Goal: Task Accomplishment & Management: Complete application form

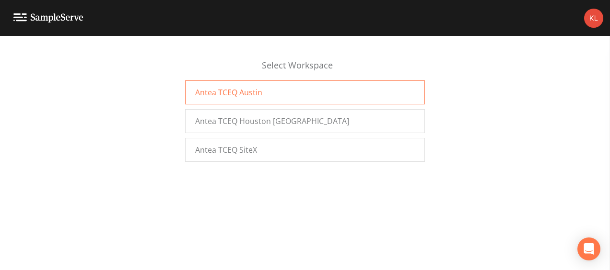
click at [323, 94] on div "Antea TCEQ Austin" at bounding box center [305, 93] width 240 height 24
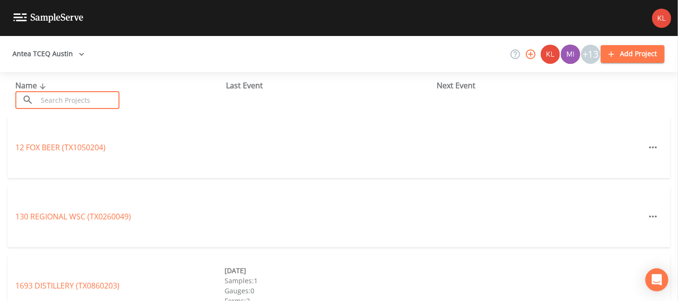
click at [101, 99] on input "text" at bounding box center [78, 100] width 82 height 18
paste input "B_ORIGINAL_STATE_SAMPLE_NUMBER B_PWS_NUMBER REJECTION_DATE B_COLLECTION_DATE B_…"
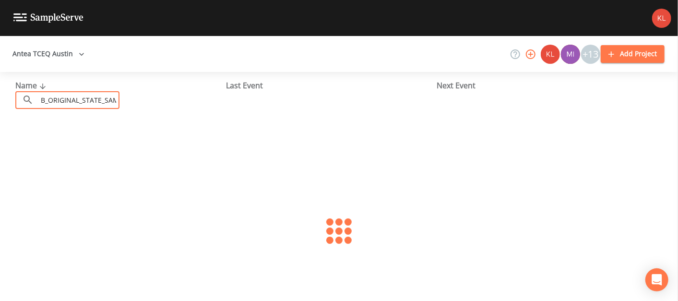
scroll to position [0, 1775]
drag, startPoint x: 119, startPoint y: 100, endPoint x: 49, endPoint y: 101, distance: 69.5
click at [49, 101] on input "B_ORIGINAL_STATE_SAMPLE_NUMBER B_PWS_NUMBER REJECTION_DATE B_COLLECTION_DATE B_…" at bounding box center [78, 100] width 82 height 18
type input "260019"
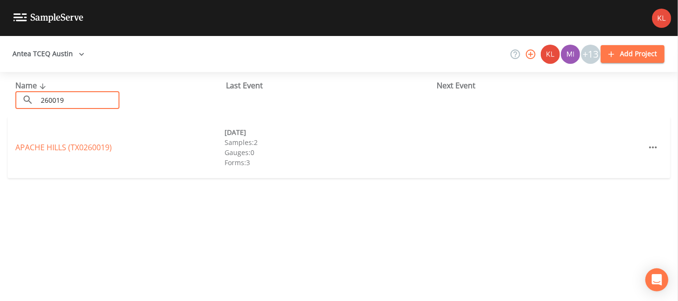
drag, startPoint x: 67, startPoint y: 96, endPoint x: 10, endPoint y: 99, distance: 57.1
click at [10, 99] on div "Name ​ 260019 ​ Last Event Next Event" at bounding box center [339, 94] width 678 height 45
click at [84, 100] on input "260019" at bounding box center [78, 100] width 82 height 18
click at [85, 143] on link "[GEOGRAPHIC_DATA] (TX0260019)" at bounding box center [63, 147] width 96 height 11
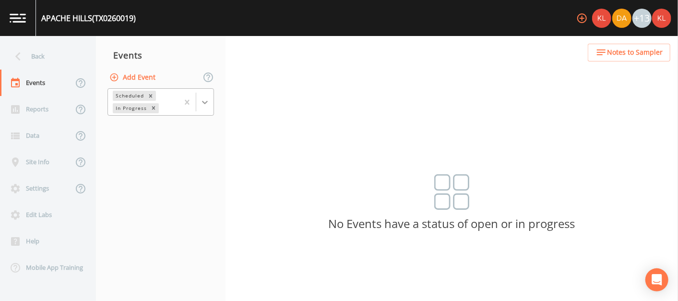
click at [203, 97] on icon at bounding box center [205, 102] width 10 height 10
click at [11, 13] on img at bounding box center [18, 17] width 16 height 9
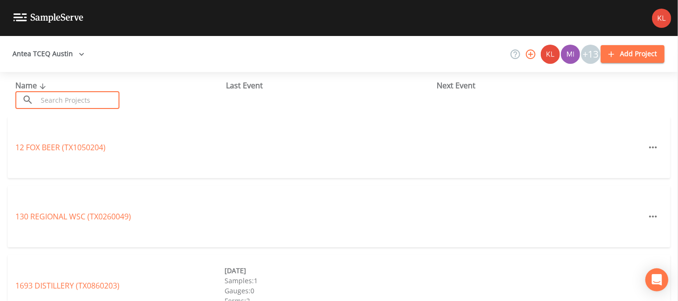
click at [92, 104] on input "text" at bounding box center [78, 100] width 82 height 18
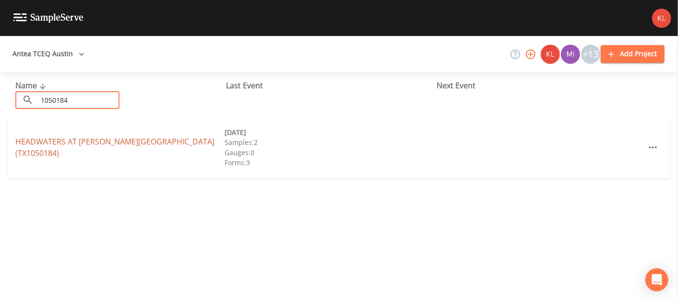
type input "1050184"
click at [104, 148] on link "HEADWATERS AT [PERSON_NAME][GEOGRAPHIC_DATA] (TX1050184)" at bounding box center [114, 147] width 199 height 22
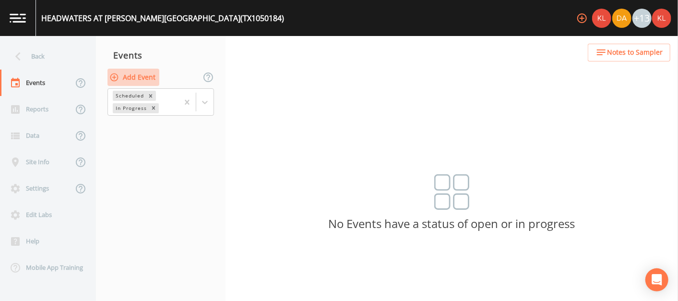
click at [126, 77] on button "Add Event" at bounding box center [133, 78] width 52 height 18
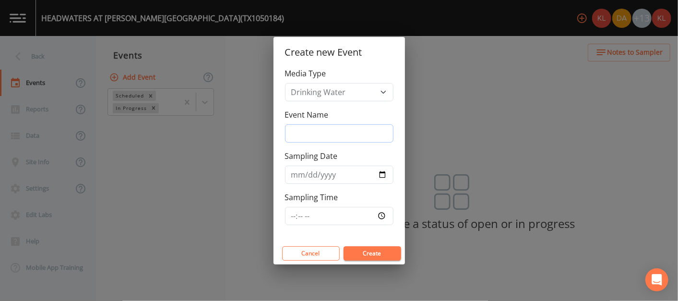
click at [332, 135] on input "Event Name" at bounding box center [339, 133] width 108 height 18
click at [334, 136] on input "Event Name" at bounding box center [339, 133] width 108 height 18
click at [308, 134] on input "9/2//25" at bounding box center [339, 133] width 108 height 18
click at [304, 132] on input "[DATE]" at bounding box center [339, 133] width 108 height 18
click at [301, 134] on input "[DATE]" at bounding box center [339, 133] width 108 height 18
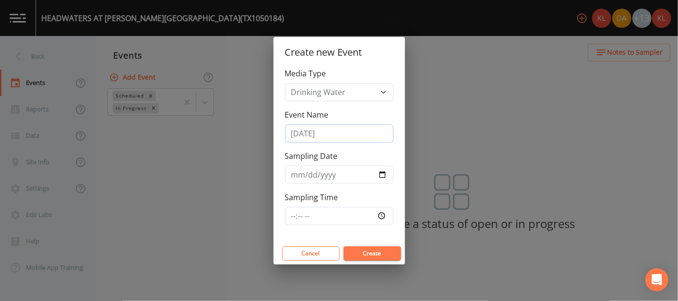
type input "[DATE]"
click at [381, 174] on input "Sampling Date" at bounding box center [339, 174] width 108 height 18
type input "[DATE]"
click at [380, 246] on button "Create" at bounding box center [372, 253] width 58 height 14
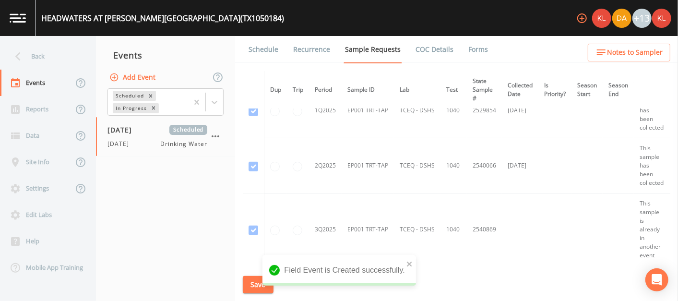
scroll to position [409, 0]
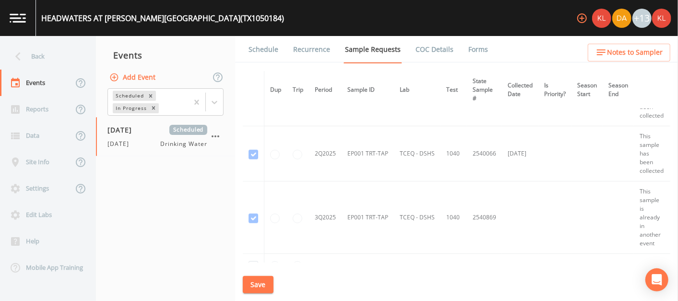
click at [29, 19] on link at bounding box center [18, 18] width 36 height 36
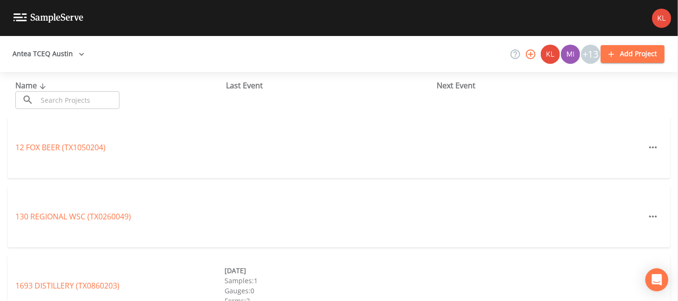
click at [54, 98] on input "text" at bounding box center [78, 100] width 82 height 18
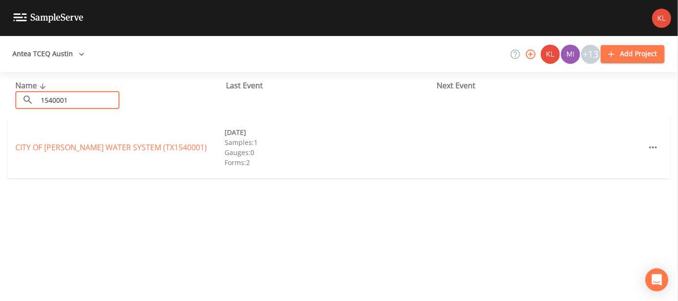
type input "1540001"
